Goal: Information Seeking & Learning: Learn about a topic

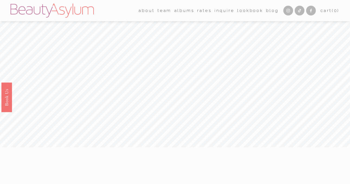
click at [198, 11] on link "Rates" at bounding box center [204, 10] width 14 height 8
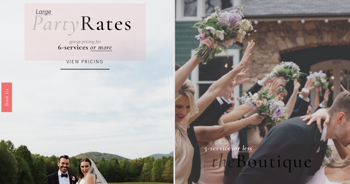
click at [92, 60] on link "VIEW PRICING" at bounding box center [85, 62] width 49 height 15
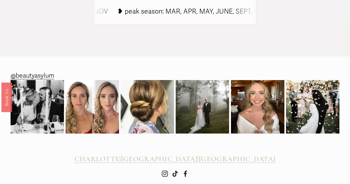
scroll to position [401, 0]
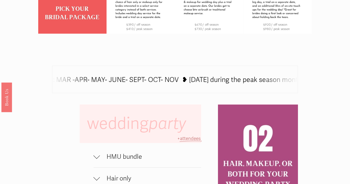
scroll to position [322, 0]
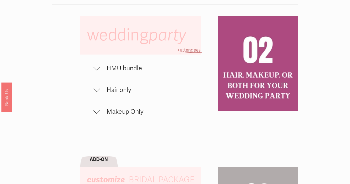
click at [100, 119] on button "Makeup Only" at bounding box center [148, 111] width 108 height 21
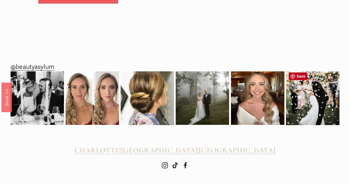
scroll to position [777, 0]
